Goal: Task Accomplishment & Management: Complete application form

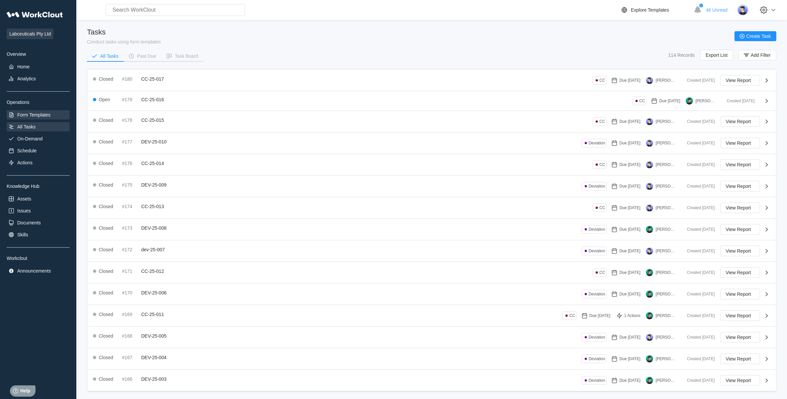
click at [53, 113] on div "Form Templates" at bounding box center [38, 114] width 63 height 9
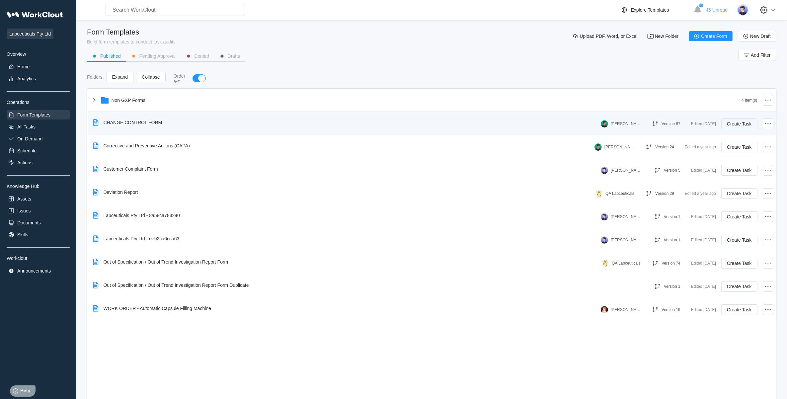
click at [748, 122] on span "Create Task" at bounding box center [739, 124] width 25 height 5
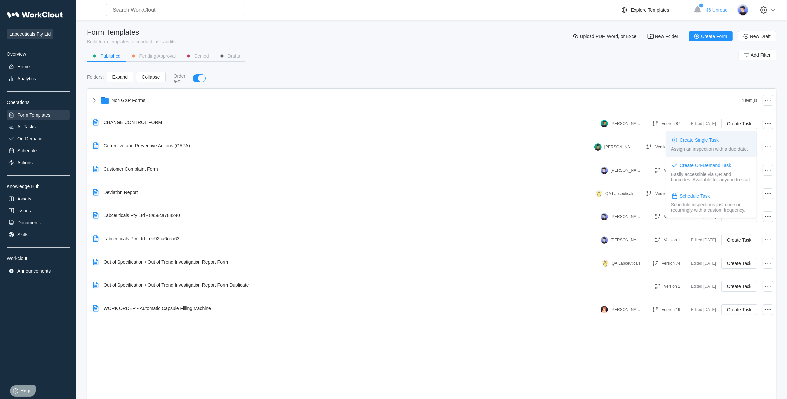
click at [695, 143] on div "Create Single Task" at bounding box center [711, 139] width 81 height 7
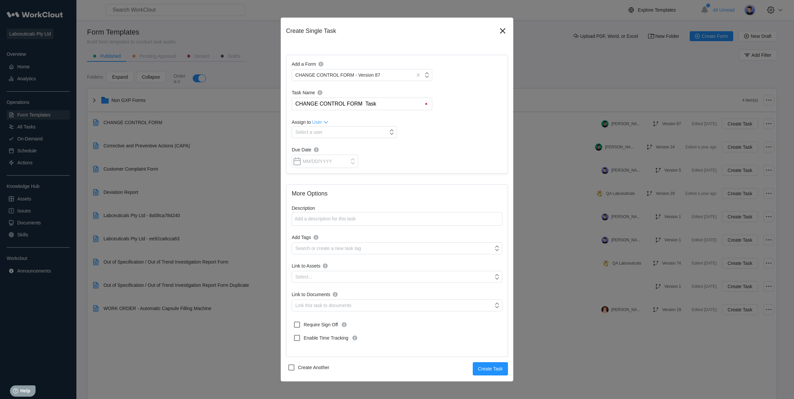
drag, startPoint x: 384, startPoint y: 99, endPoint x: 264, endPoint y: 111, distance: 120.1
click at [264, 111] on div "Create Single Task Add a Form CHANGE CONTROL FORM - Version 87 Task Name CHANGE…" at bounding box center [397, 199] width 794 height 399
click at [337, 103] on input "CC-25-" at bounding box center [363, 104] width 137 height 12
type input "CC-25-018"
click at [357, 133] on div "Select a user" at bounding box center [340, 132] width 96 height 9
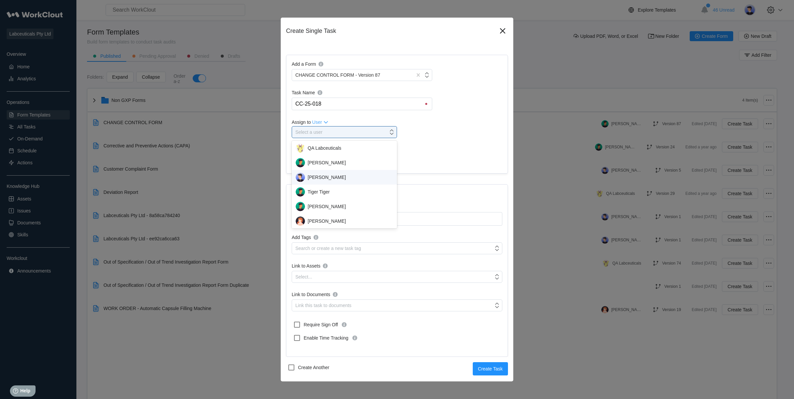
click at [317, 178] on div "[PERSON_NAME]" at bounding box center [344, 177] width 97 height 9
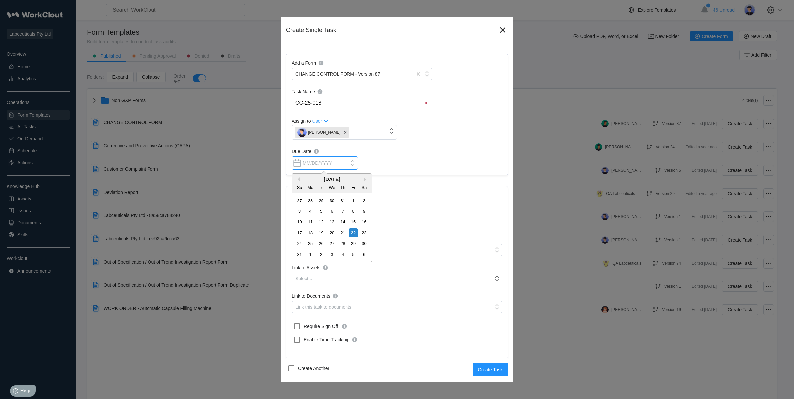
click at [311, 167] on input "Due Date" at bounding box center [325, 162] width 66 height 13
click at [320, 243] on div "26" at bounding box center [320, 243] width 9 height 9
type input "[DATE]"
click at [319, 220] on textarea "Description" at bounding box center [397, 221] width 211 height 14
type textarea "R"
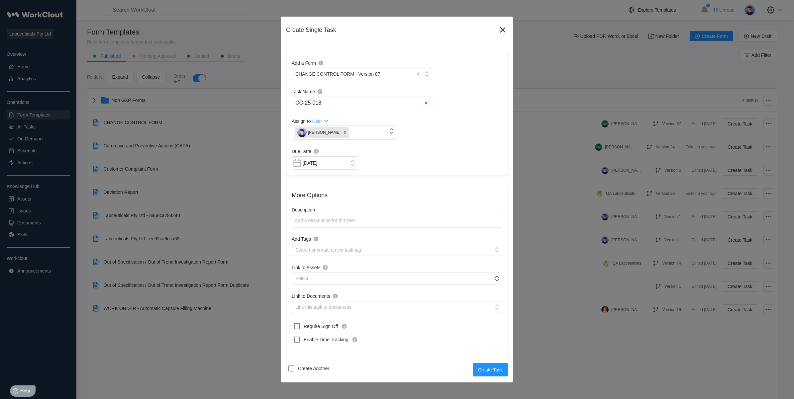
type textarea "x"
type textarea "Re"
type textarea "x"
type textarea "Re'v"
type textarea "x"
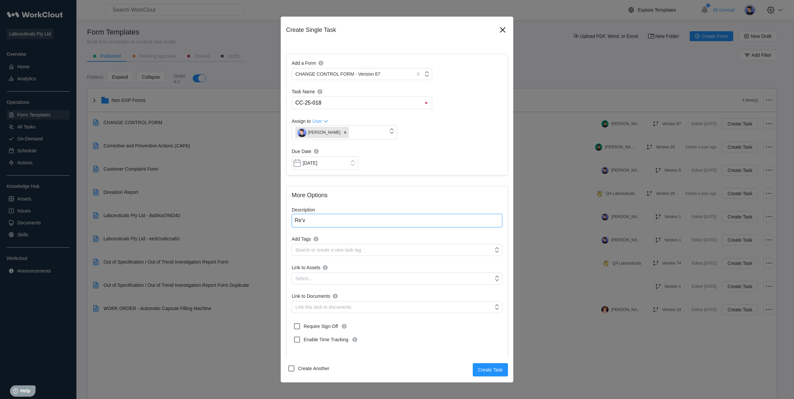
type textarea "Re'vi"
type textarea "x"
type textarea "Re'vi'e"
type textarea "x"
type textarea "Re'view"
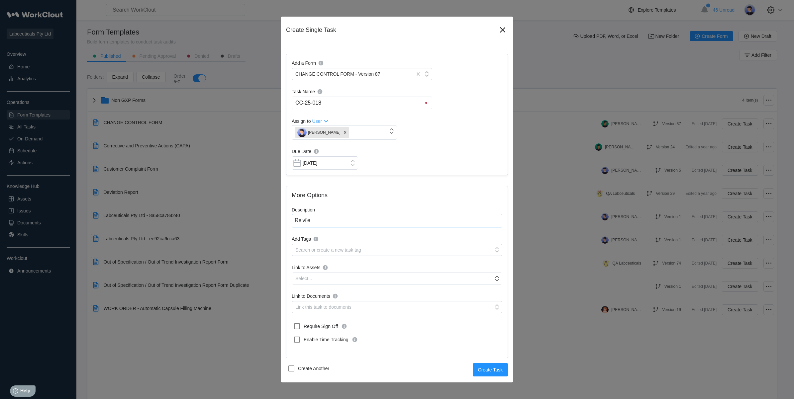
type textarea "x"
type textarea "Review"
type textarea "x"
type textarea "Review"
type textarea "x"
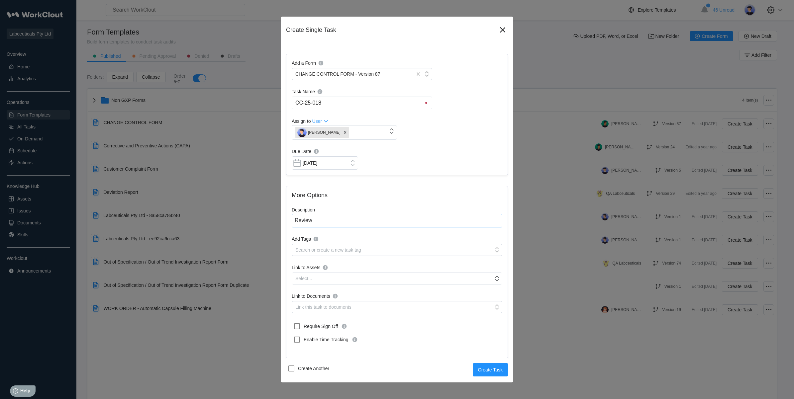
type textarea "Review T"
type textarea "x"
type textarea "Review TG"
type textarea "x"
type textarea "Review TGA"
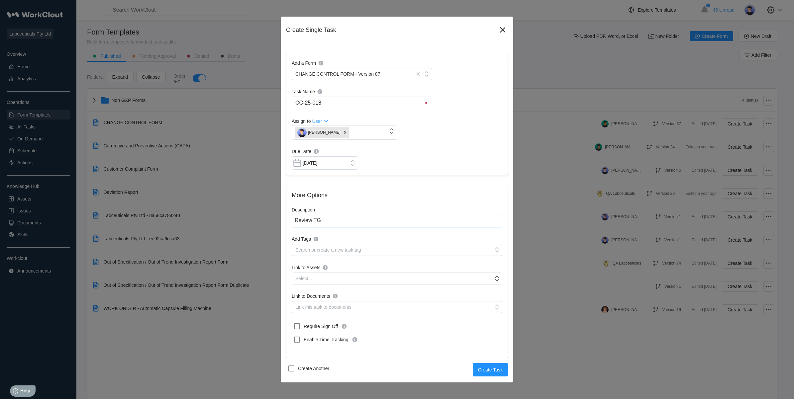
type textarea "x"
type textarea "Review TGA"
type textarea "x"
type textarea "Review TGA r"
type textarea "x"
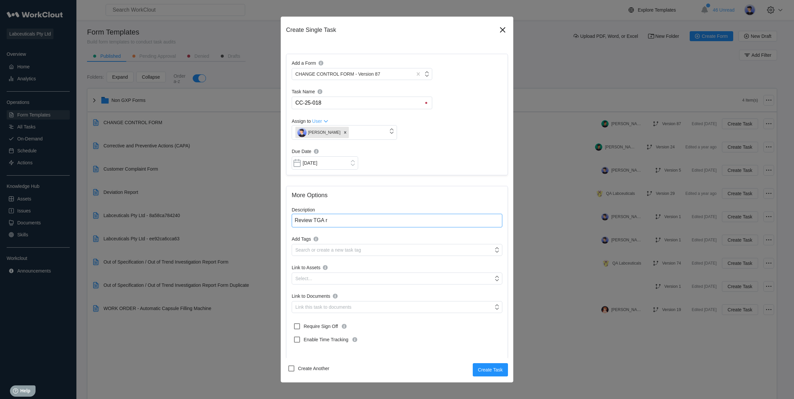
type textarea "Review TGA re"
type textarea "x"
type textarea "Review TGA reg"
type textarea "x"
type textarea "Review TGA regu"
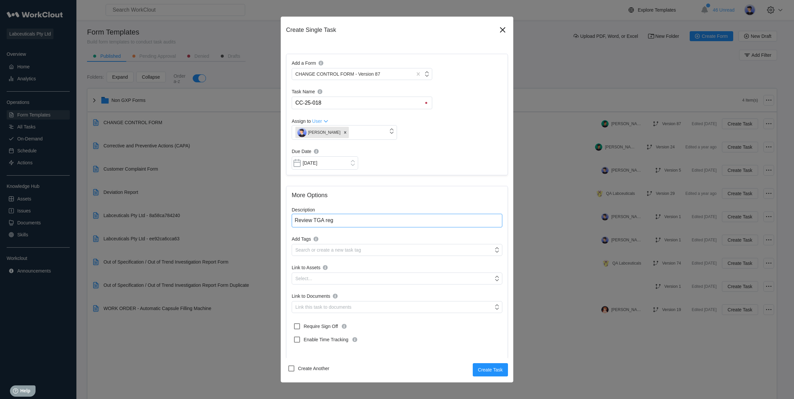
type textarea "x"
type textarea "Review TGA regul"
type textarea "x"
type textarea "Review TGA regula"
type textarea "x"
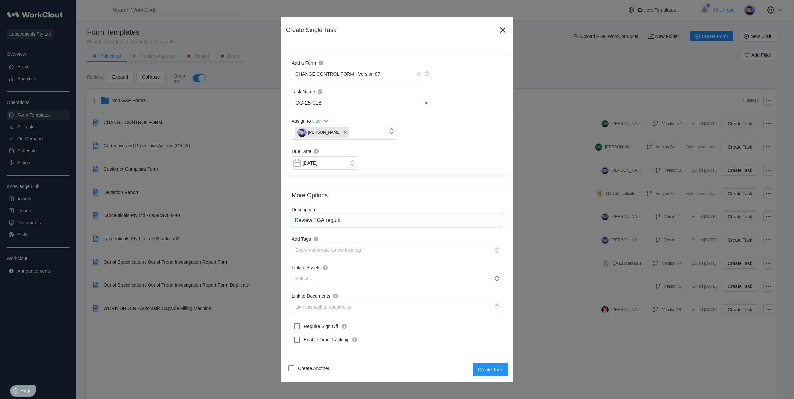
type textarea "Review TGA regulat"
type textarea "x"
type textarea "Review TGA regulati"
type textarea "x"
type textarea "Review TGA regulatio"
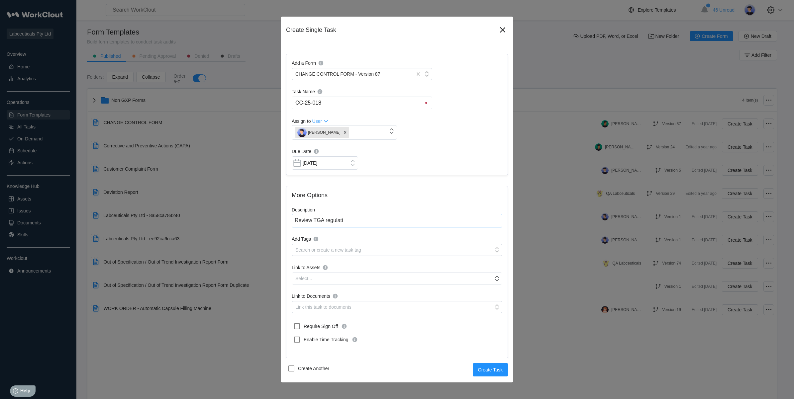
type textarea "x"
type textarea "Review TGA regulation"
type textarea "x"
type textarea "Review TGA regulation"
type textarea "x"
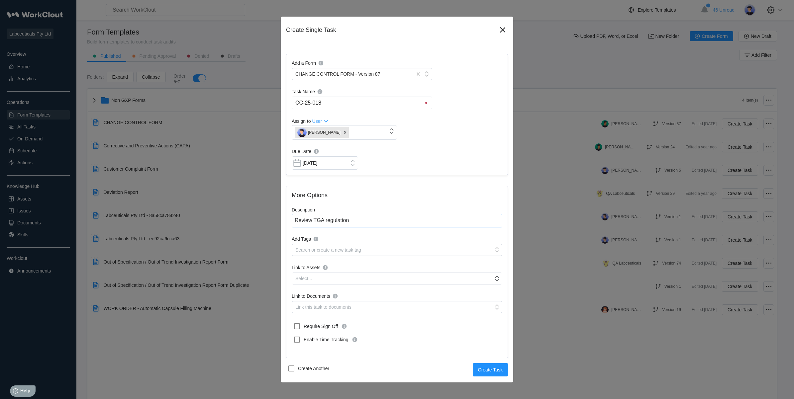
type textarea "Review TGA regulation i"
type textarea "x"
type textarea "Review TGA regulation if"
type textarea "x"
type textarea "Review TGA regulation if"
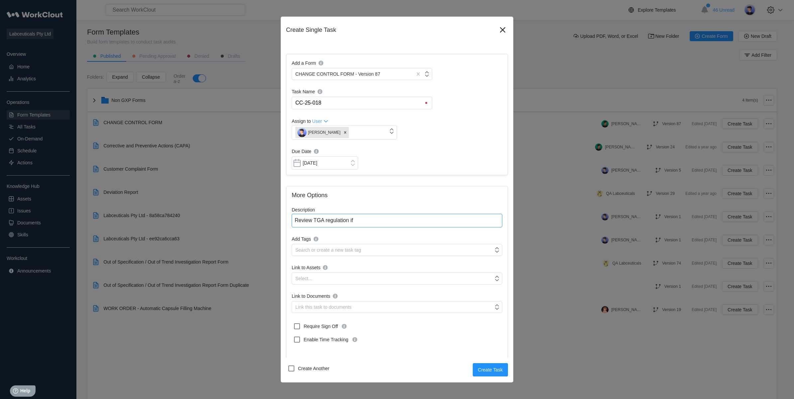
type textarea "x"
type textarea "Review TGA regulation if a"
type textarea "x"
type textarea "Review TGA regulation if an"
type textarea "x"
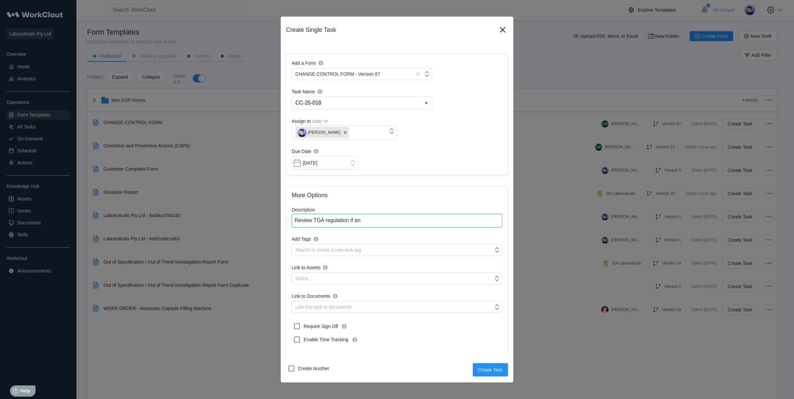
type textarea "Review TGA regulation if any"
type textarea "x"
type textarea "Review TGA regulation if any"
type textarea "x"
type textarea "Review TGA regulation if any u"
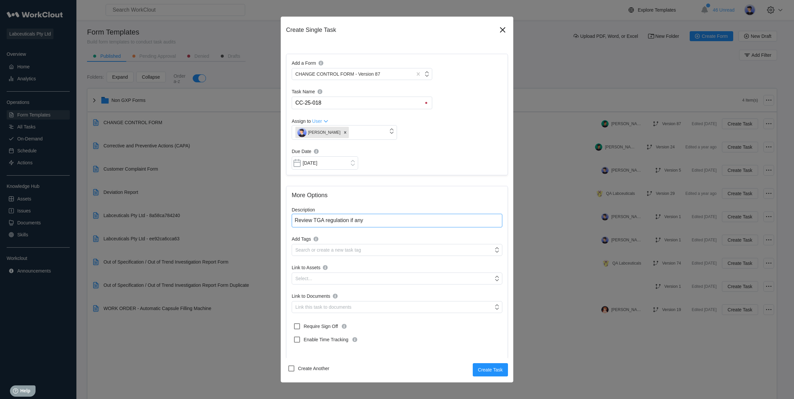
type textarea "x"
type textarea "Review TGA regulation if any up"
type textarea "x"
type textarea "Review TGA regulation if any upd"
type textarea "x"
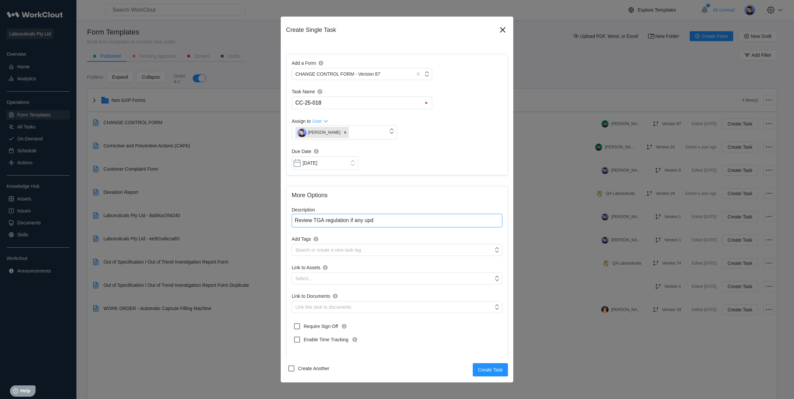
type textarea "Review TGA regulation if any upda"
type textarea "x"
type textarea "Review TGA regulation if any updat"
type textarea "x"
type textarea "Review TGA regulation if any update"
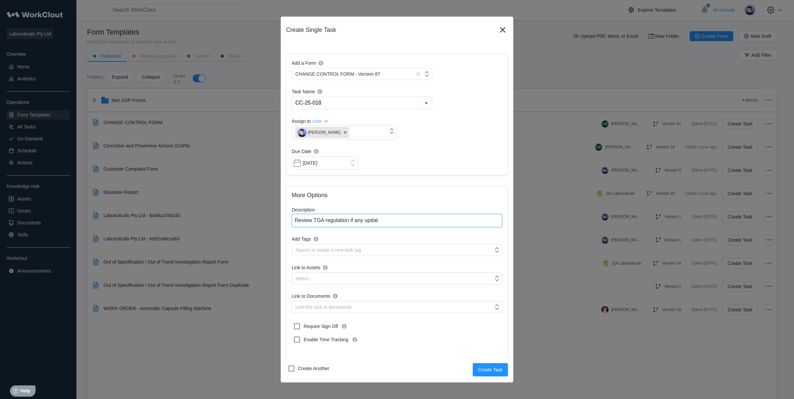
type textarea "x"
type textarea "Review TGA regulation if any updates"
type textarea "x"
click at [351, 254] on div "Search or create a new task tag" at bounding box center [392, 249] width 201 height 9
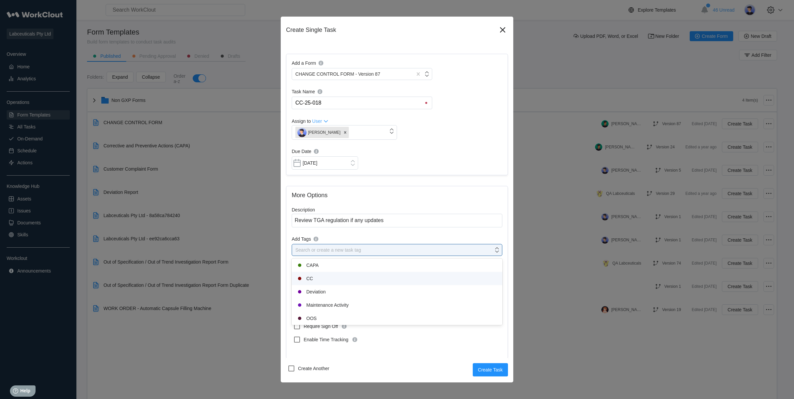
click at [319, 284] on div "CC" at bounding box center [397, 278] width 211 height 13
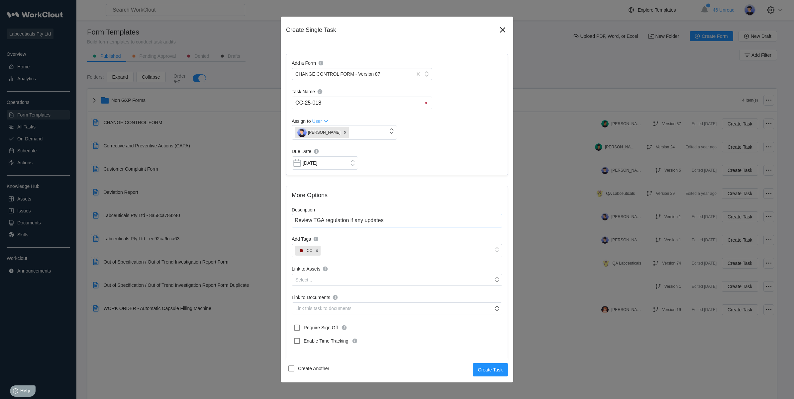
click at [388, 221] on textarea "Review TGA regulation if any updates" at bounding box center [397, 221] width 211 height 14
type textarea "Review TGA regulation if any updates"
type textarea "x"
type textarea "Review TGA regulation if any updates r"
type textarea "x"
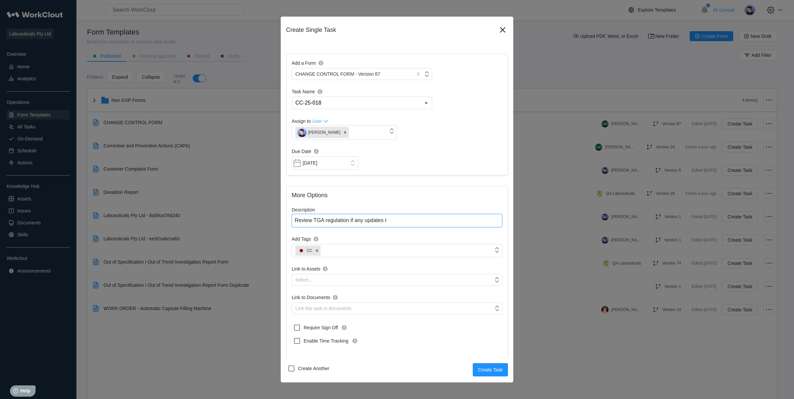
type textarea "Review TGA regulation if any updates re"
type textarea "x"
type textarea "Review TGA regulation if any updates rel"
type textarea "x"
type textarea "Review TGA regulation if any updates [MEDICAL_DATA]"
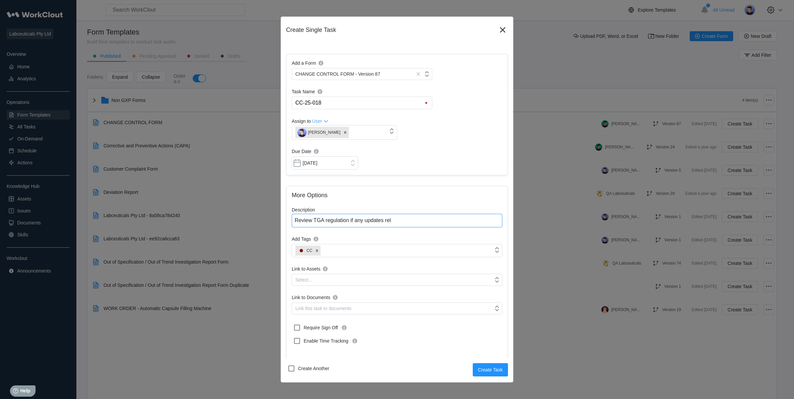
type textarea "x"
type textarea "Review TGA regulation if any updates relat"
type textarea "x"
type textarea "Review TGA regulation if any updates relate"
type textarea "x"
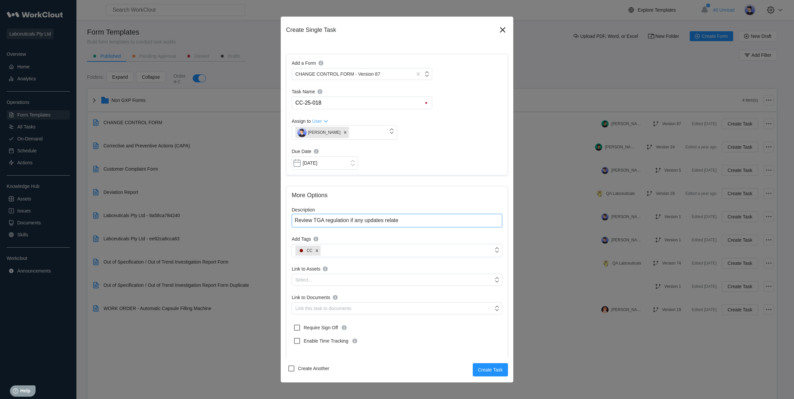
type textarea "Review TGA regulation if any updates related"
type textarea "x"
type textarea "Review TGA regulation if any updates related"
type textarea "x"
type textarea "Review TGA regulation if any updates related t"
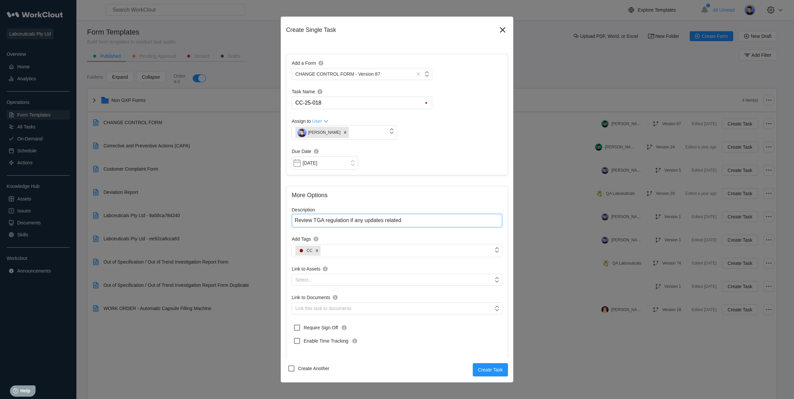
type textarea "x"
type textarea "Review TGA regulation if any updates related to"
type textarea "x"
type textarea "Review TGA regulation if any updates related to"
type textarea "x"
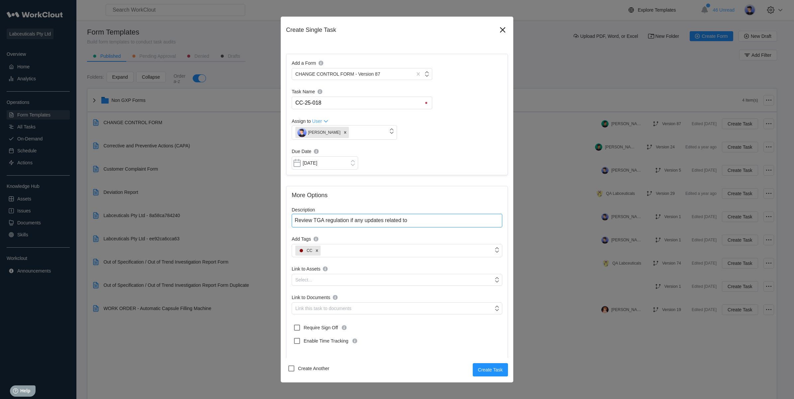
type textarea "Review TGA regulation if any updates related to o"
type textarea "x"
type textarea "Review TGA regulation if any updates related to ou"
type textarea "x"
type textarea "Review TGA regulation if any updates related to our"
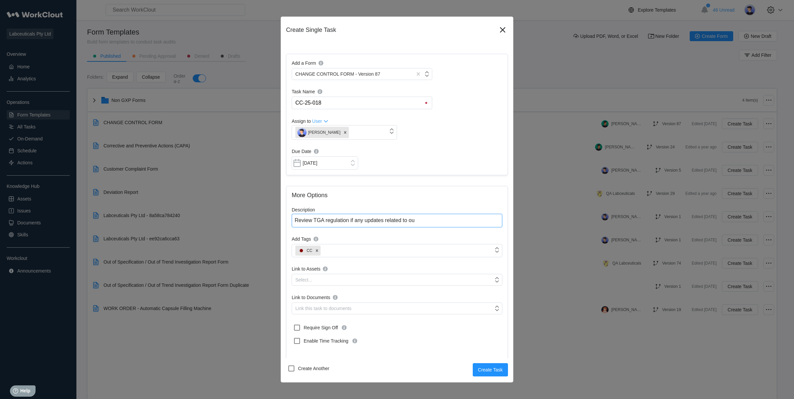
type textarea "x"
type textarea "Review TGA regulation if any updates related to our"
type textarea "x"
type textarea "Review TGA regulation if any updates related to our"
type textarea "x"
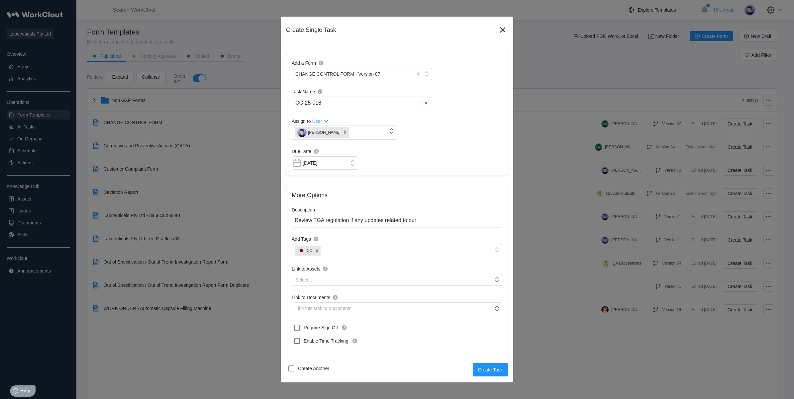
type textarea "Review TGA regulation if any updates related to ou"
type textarea "x"
type textarea "Review TGA regulation if any updates related to o"
type textarea "x"
type textarea "Review TGA regulation if any updates related to ou"
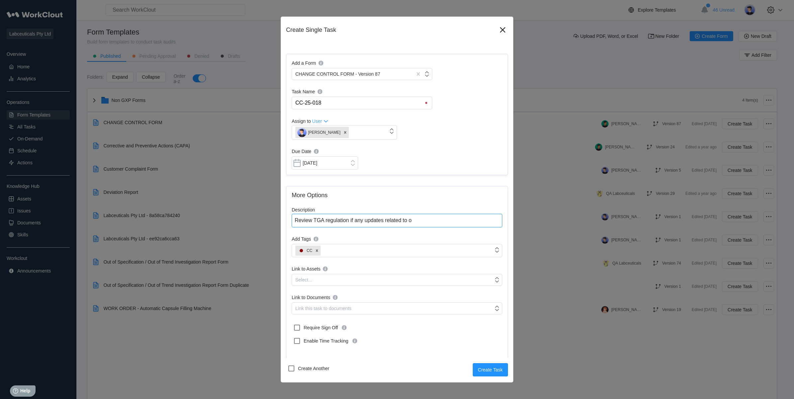
type textarea "x"
type textarea "Review TGA regulation if any updates related to our"
type textarea "x"
type textarea "Review TGA regulation if any updates related to our"
type textarea "x"
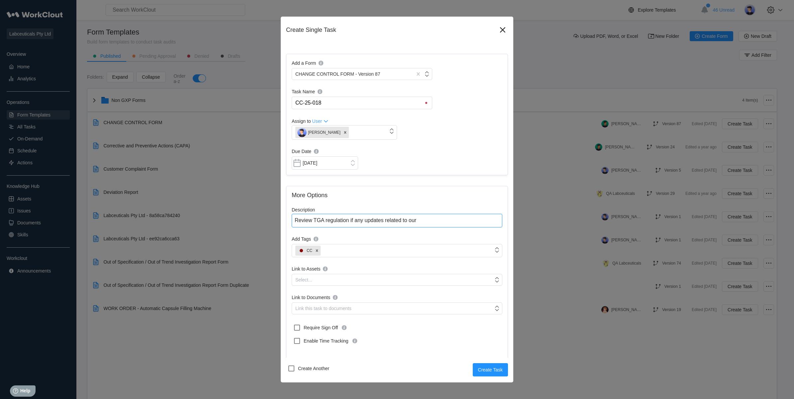
type textarea "Review TGA regulation if any updates related to our c"
type textarea "x"
type textarea "Review TGA regulation if any updates related to our co"
type textarea "x"
type textarea "Review TGA regulation if any updates related to our com"
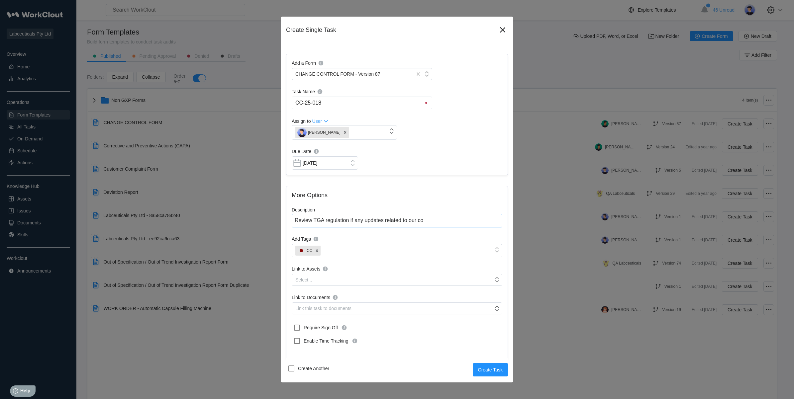
type textarea "x"
type textarea "Review TGA regulation if any updates related to our comp"
type textarea "x"
type textarea "Review TGA regulation if any updates related to our compa"
type textarea "x"
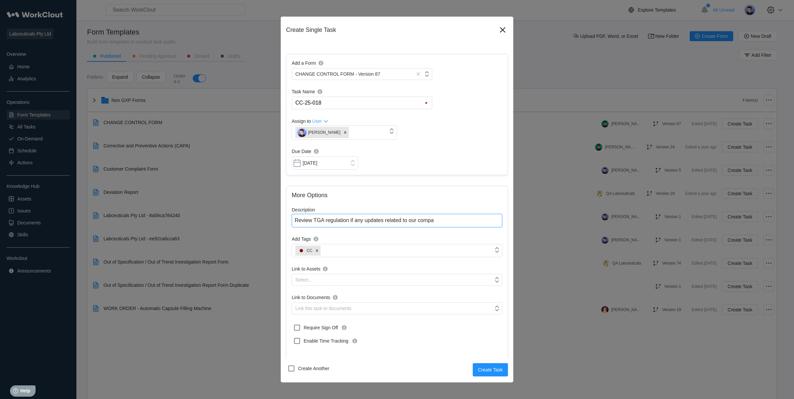
type textarea "Review TGA regulation if any updates related to our compan"
type textarea "x"
type textarea "Review TGA regulation if any updates related to our company"
type textarea "x"
type textarea "Review TGA regulation if any updates related to our company"
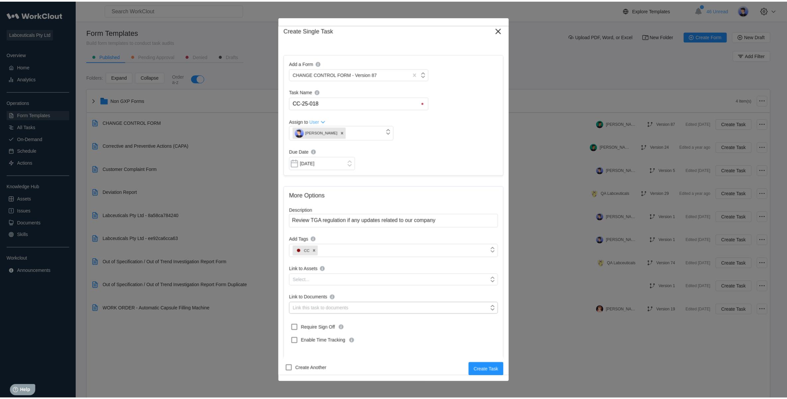
scroll to position [2, 0]
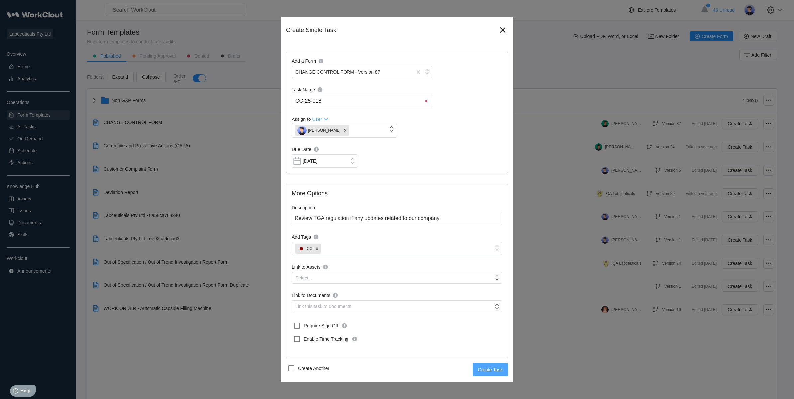
click at [479, 370] on span "Create Task" at bounding box center [490, 370] width 25 height 5
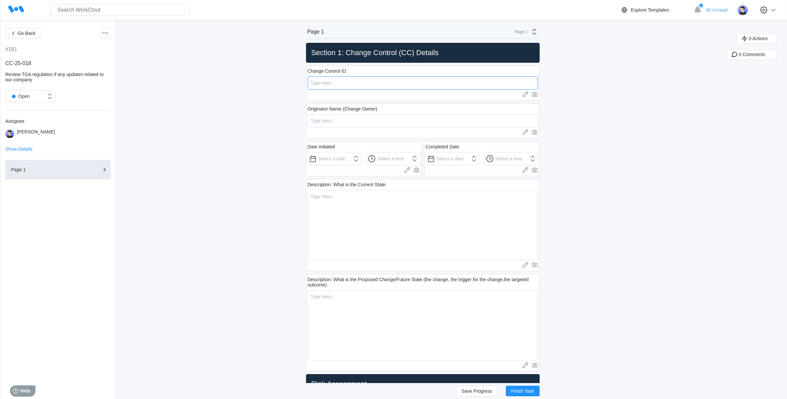
click at [371, 82] on input "text" at bounding box center [423, 82] width 230 height 13
click at [396, 207] on textarea at bounding box center [423, 225] width 230 height 70
click at [402, 198] on textarea at bounding box center [423, 225] width 230 height 70
click at [361, 83] on input "text" at bounding box center [423, 82] width 230 height 13
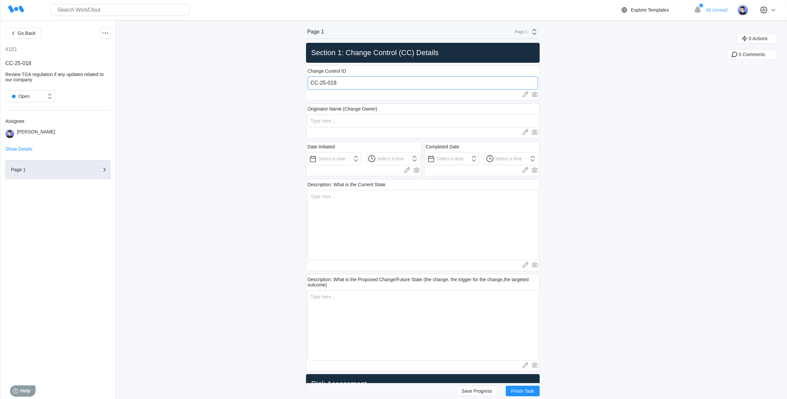
type input "CC-25-018"
click at [339, 117] on input "text" at bounding box center [423, 120] width 230 height 13
type input "[PERSON_NAME]"
type input "Tiger"
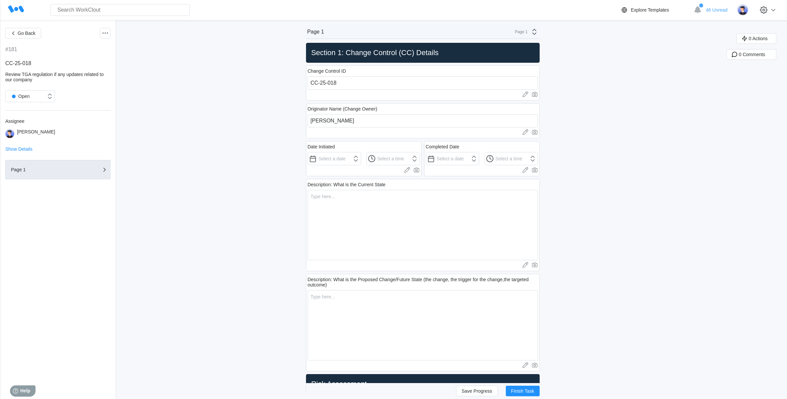
type input "[PERSON_NAME]"
type input "yes"
click at [341, 160] on input "text" at bounding box center [334, 158] width 53 height 13
click at [371, 229] on div "22" at bounding box center [372, 228] width 9 height 9
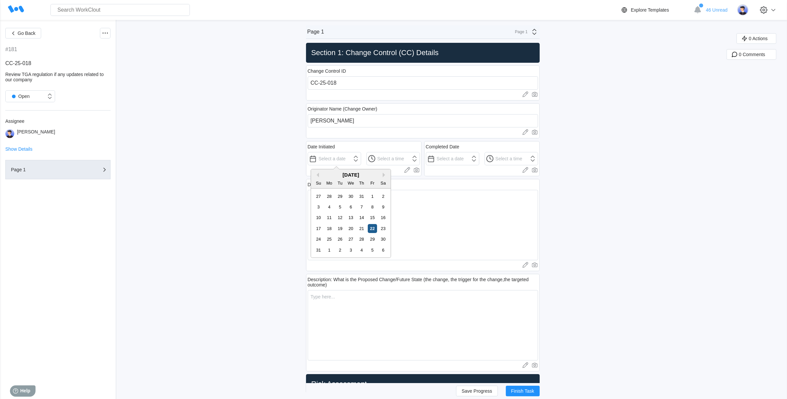
type input "[DATE]"
click at [361, 160] on input "12:00 AM" at bounding box center [334, 158] width 53 height 13
click at [384, 210] on li "10:30 AM" at bounding box center [384, 213] width 28 height 10
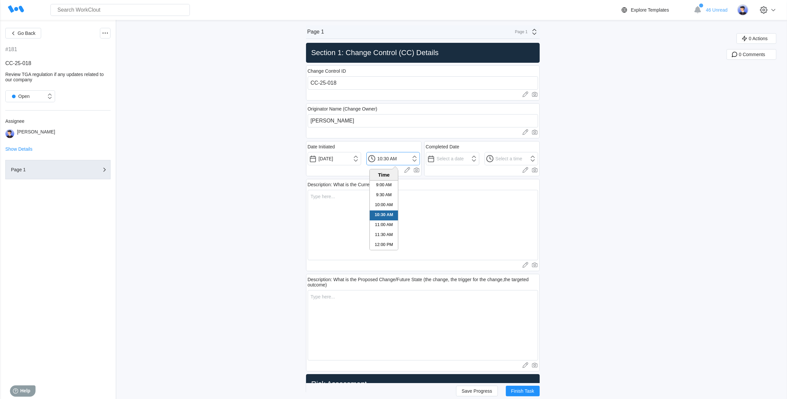
click at [392, 159] on input "10:30 AM" at bounding box center [393, 158] width 53 height 13
type input "10:36 AM"
click at [446, 190] on textarea at bounding box center [423, 225] width 230 height 70
click at [344, 208] on textarea at bounding box center [423, 225] width 230 height 70
type textarea "Q"
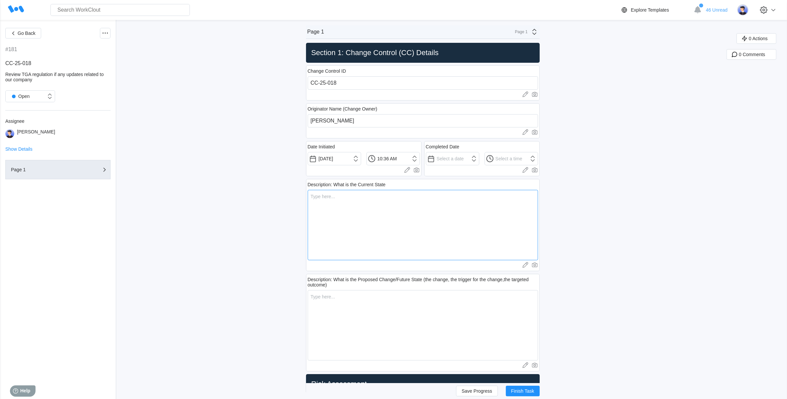
type textarea "x"
type textarea "QA"
type textarea "x"
type textarea "Q"
type textarea "x"
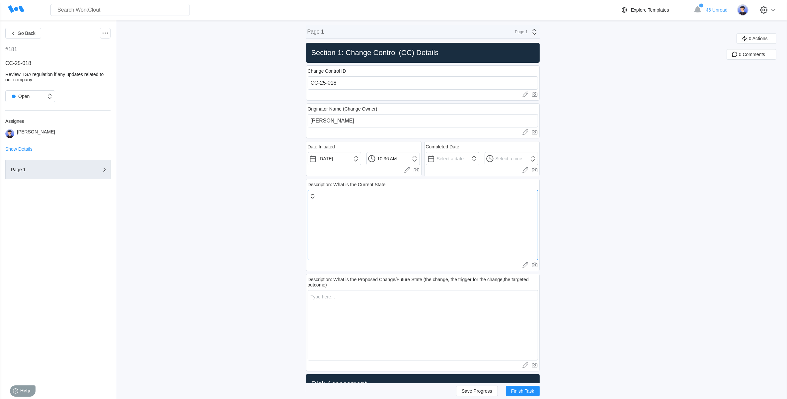
type textarea "x"
type textarea "D"
type textarea "x"
type textarea "Du"
type textarea "x"
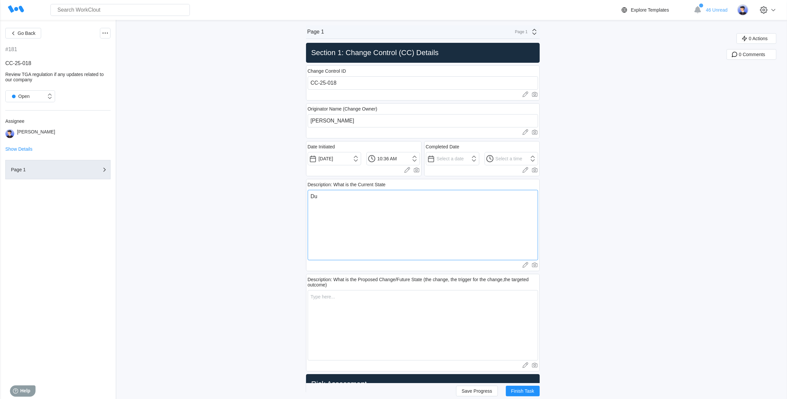
type textarea "Dur"
type textarea "x"
type textarea "Duri"
type textarea "x"
type textarea "Durin"
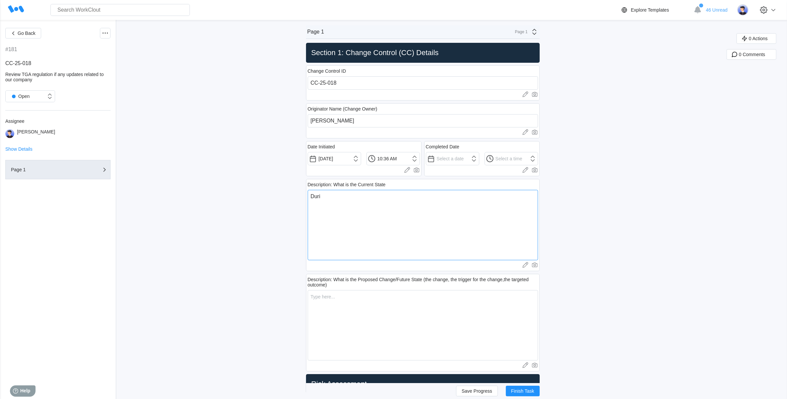
type textarea "x"
type textarea "During"
type textarea "x"
type textarea "During"
type textarea "x"
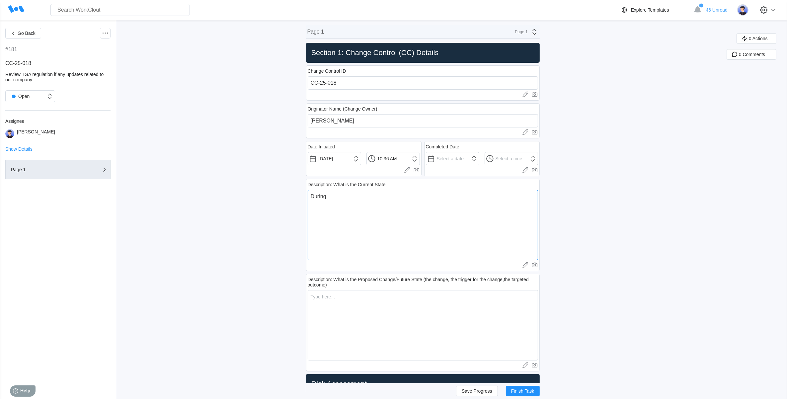
type textarea "During r"
type textarea "x"
type textarea "During re"
type textarea "x"
type textarea "During reg"
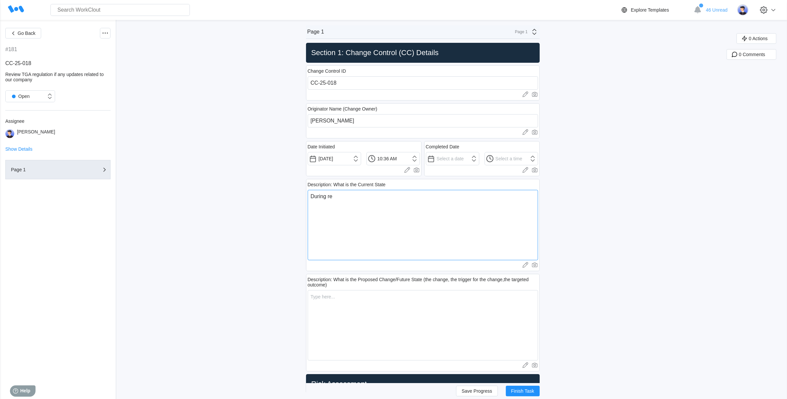
type textarea "x"
type textarea "During regu"
type textarea "x"
type textarea "During regul"
type textarea "x"
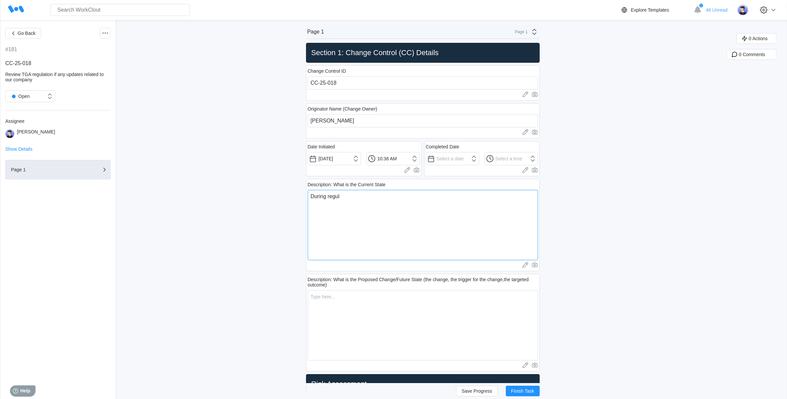
type textarea "During regula"
type textarea "x"
type textarea "During regular"
type textarea "x"
type textarea "During regular"
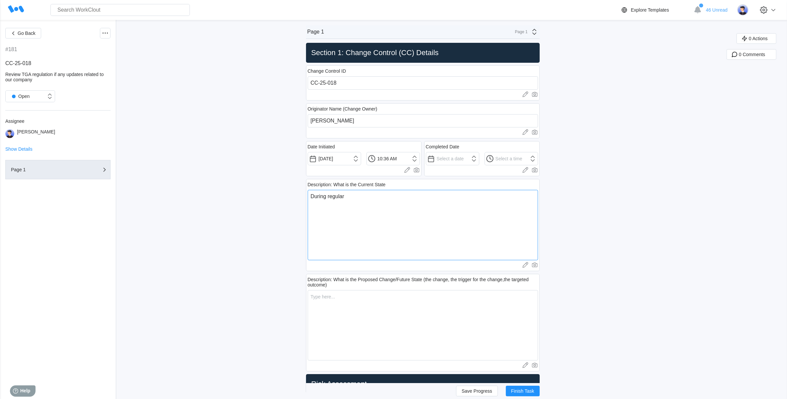
type textarea "x"
type textarea "During regular T"
type textarea "x"
type textarea "During regular TG"
type textarea "x"
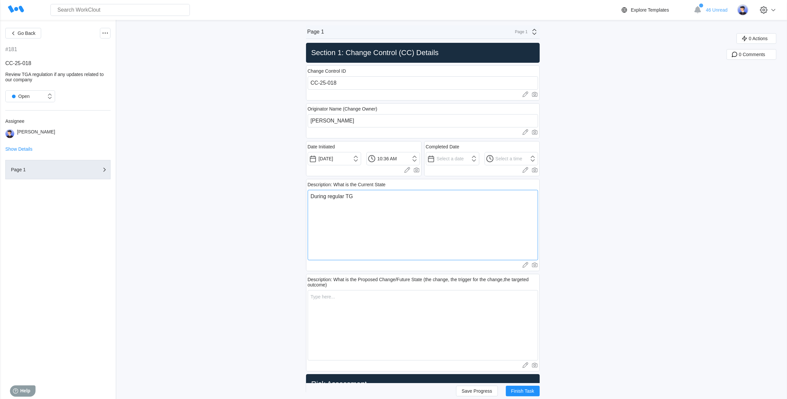
type textarea "During regular TGA"
type textarea "x"
type textarea "During regular TGA"
type textarea "x"
type textarea "During regular TGA r"
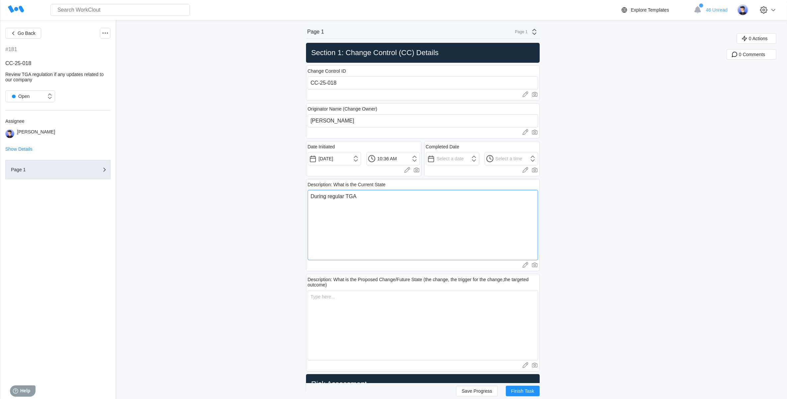
type textarea "x"
type textarea "During regular TGA re"
type textarea "x"
type textarea "During regular TGA reg"
type textarea "x"
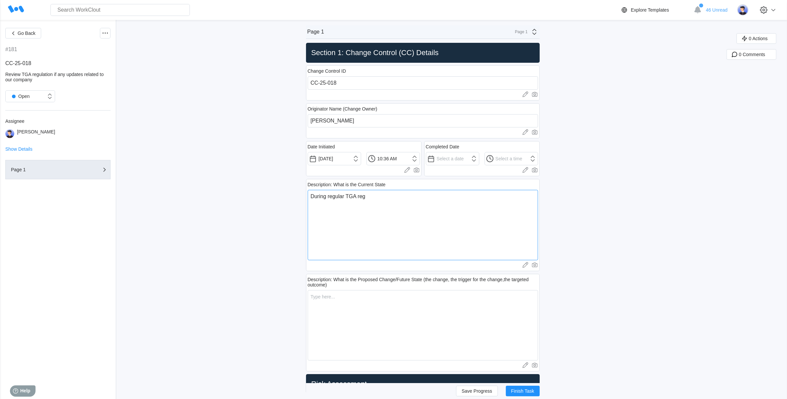
type textarea "During regular TGA regu"
type textarea "x"
type textarea "During regular TGA regul"
type textarea "x"
click at [331, 198] on textarea "During regular TGA regulations" at bounding box center [423, 225] width 230 height 70
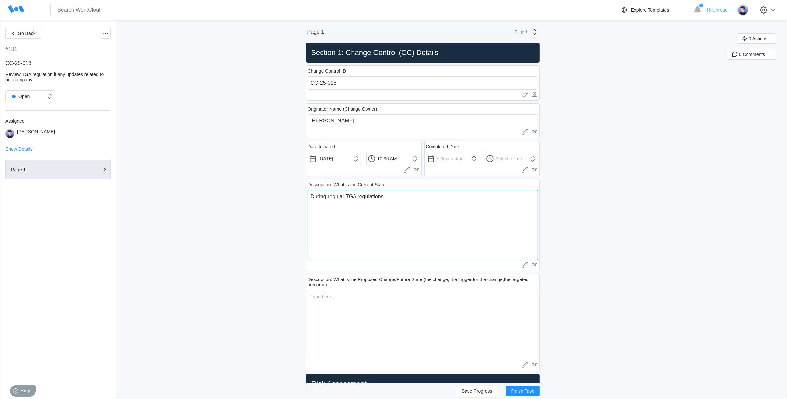
click at [350, 195] on textarea "During regular TGA regulations" at bounding box center [423, 225] width 230 height 70
drag, startPoint x: 427, startPoint y: 205, endPoint x: 429, endPoint y: 195, distance: 9.9
click at [428, 202] on textarea "During regular check about TGA regulations" at bounding box center [423, 225] width 230 height 70
click at [485, 199] on textarea "During regular check about TGA regulations update," at bounding box center [423, 225] width 230 height 70
click at [370, 196] on textarea at bounding box center [423, 225] width 230 height 70
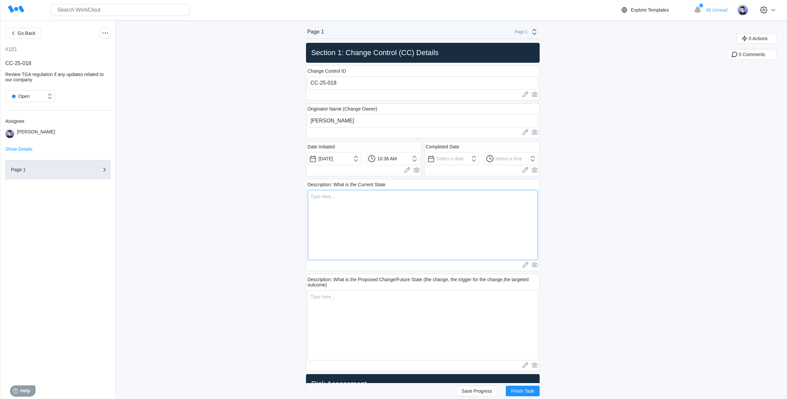
click at [363, 195] on textarea at bounding box center [423, 225] width 230 height 70
click at [346, 197] on textarea "QA reviewed TGA regulations in the past two years" at bounding box center [423, 225] width 230 height 70
drag, startPoint x: 439, startPoint y: 197, endPoint x: 384, endPoint y: 196, distance: 54.5
click at [384, 196] on textarea "QA reviewed TGA regulations in the past two years" at bounding box center [423, 225] width 230 height 70
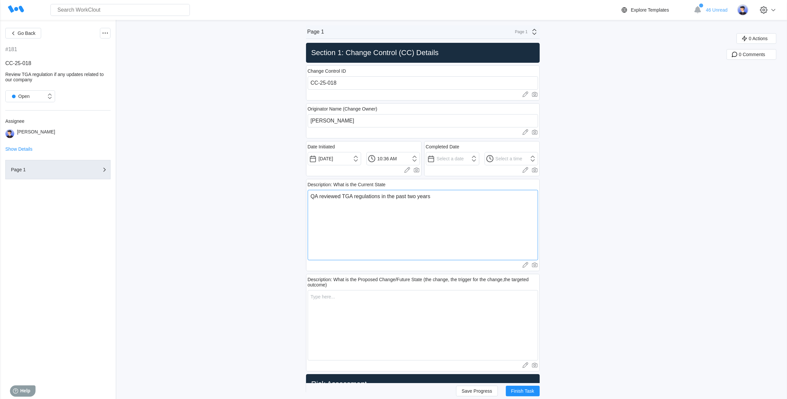
drag, startPoint x: 383, startPoint y: 197, endPoint x: 396, endPoint y: 198, distance: 12.4
click at [383, 198] on textarea "QA reviewed TGA regulations in the past two years" at bounding box center [423, 225] width 230 height 70
click at [497, 199] on textarea "QA reviewed TGA regulations if any updates in the past two years" at bounding box center [423, 225] width 230 height 70
click at [482, 197] on textarea "QA reviewed TGA regulations if any updates in the past two years, then" at bounding box center [423, 225] width 230 height 70
drag, startPoint x: 343, startPoint y: 196, endPoint x: 323, endPoint y: 195, distance: 19.9
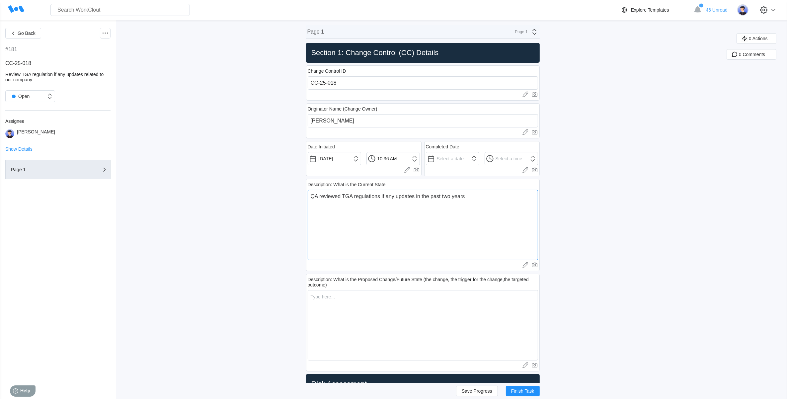
click at [323, 195] on textarea "QA reviewed TGA regulations if any updates in the past two years" at bounding box center [423, 225] width 230 height 70
click at [490, 197] on textarea "QA went through TGA regulations if any updates in the past two years" at bounding box center [423, 225] width 230 height 70
click at [505, 195] on textarea "QA went through TGA regulations if any updates in the past two years and check" at bounding box center [423, 225] width 230 height 70
drag, startPoint x: 505, startPoint y: 195, endPoint x: 492, endPoint y: 197, distance: 12.4
click at [492, 197] on textarea "QA went through TGA regulations if any updates in the past two years and check" at bounding box center [423, 225] width 230 height 70
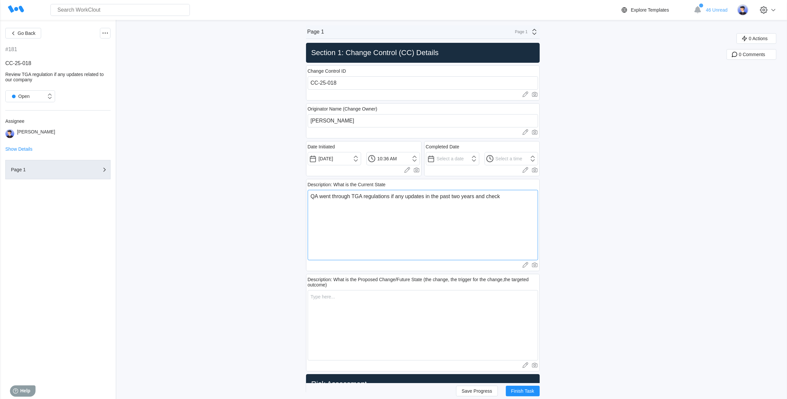
click at [505, 197] on textarea "QA went through TGA regulations if any updates in the past two years and check" at bounding box center [423, 225] width 230 height 70
click at [510, 197] on textarea "QA went through TGA regulations if any updates in the past two years and check" at bounding box center [423, 225] width 230 height 70
click at [505, 198] on textarea "QA went through TGA regulations if any updates in the past two years and check" at bounding box center [423, 225] width 230 height 70
click at [411, 213] on textarea "QA went through TGA regulations if any updates in the past two years and check …" at bounding box center [423, 225] width 230 height 70
click at [492, 198] on textarea "QA went through TGA regulations if any updates in the past two years and check …" at bounding box center [423, 225] width 230 height 70
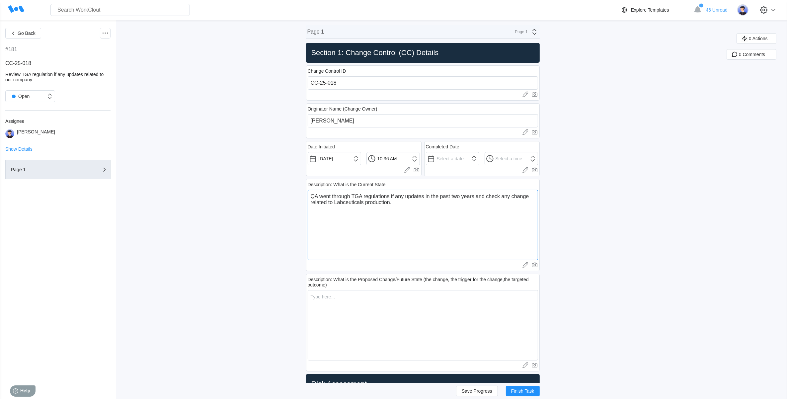
click at [415, 212] on textarea "QA went through TGA regulations if any updates in the past two years and check …" at bounding box center [423, 225] width 230 height 70
click at [402, 204] on textarea "QA went through TGA regulations if any updates in the past two years and check …" at bounding box center [423, 225] width 230 height 70
click at [403, 205] on textarea "QA went through TGA regulations if any updates in the past two years and check …" at bounding box center [423, 225] width 230 height 70
drag, startPoint x: 394, startPoint y: 204, endPoint x: 371, endPoint y: 205, distance: 23.3
click at [371, 205] on textarea "QA went through TGA regulations if any updates in the past two years and check …" at bounding box center [423, 225] width 230 height 70
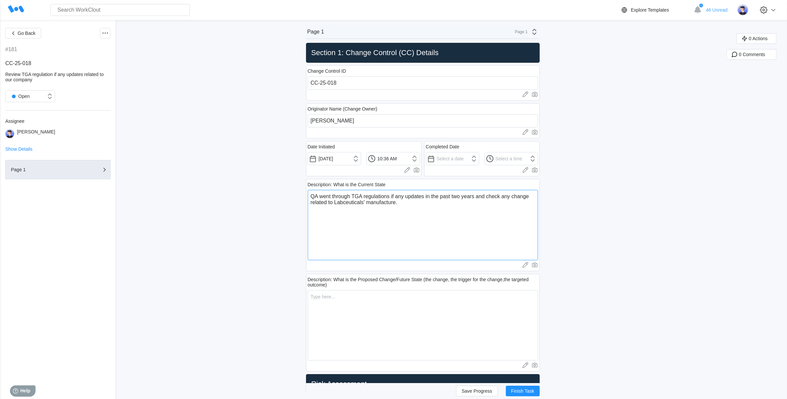
click at [448, 236] on textarea "QA went through TGA regulations if any updates in the past two years and check …" at bounding box center [423, 225] width 230 height 70
click at [368, 299] on textarea at bounding box center [423, 325] width 230 height 70
click at [475, 392] on span "Save Progress" at bounding box center [477, 391] width 31 height 5
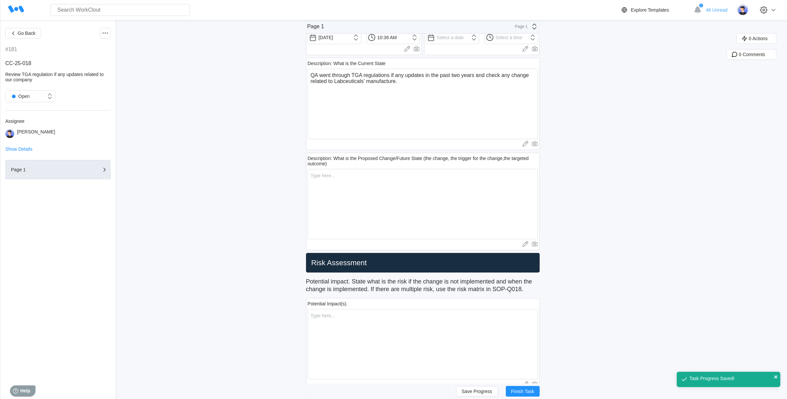
scroll to position [0, 0]
